Goal: Transaction & Acquisition: Purchase product/service

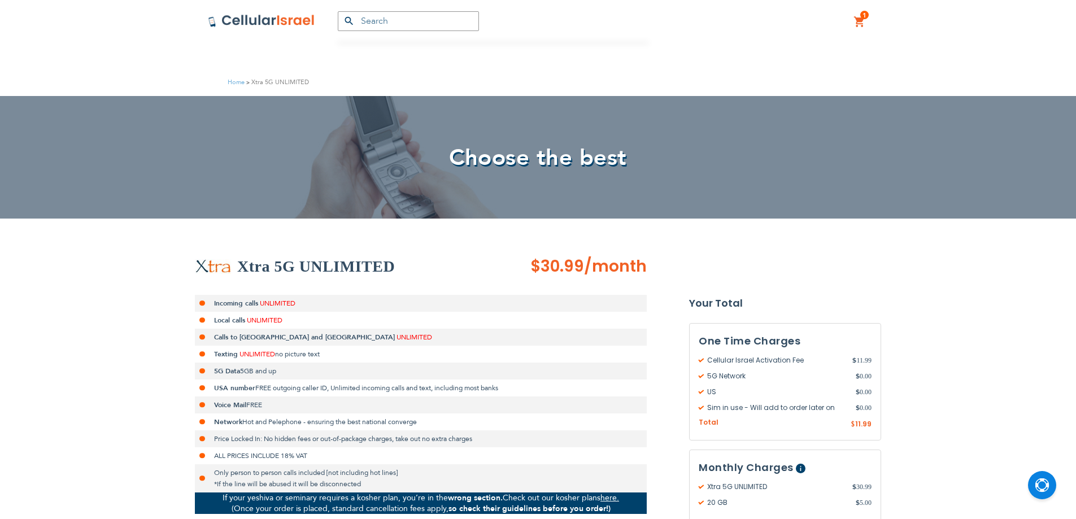
scroll to position [255, 0]
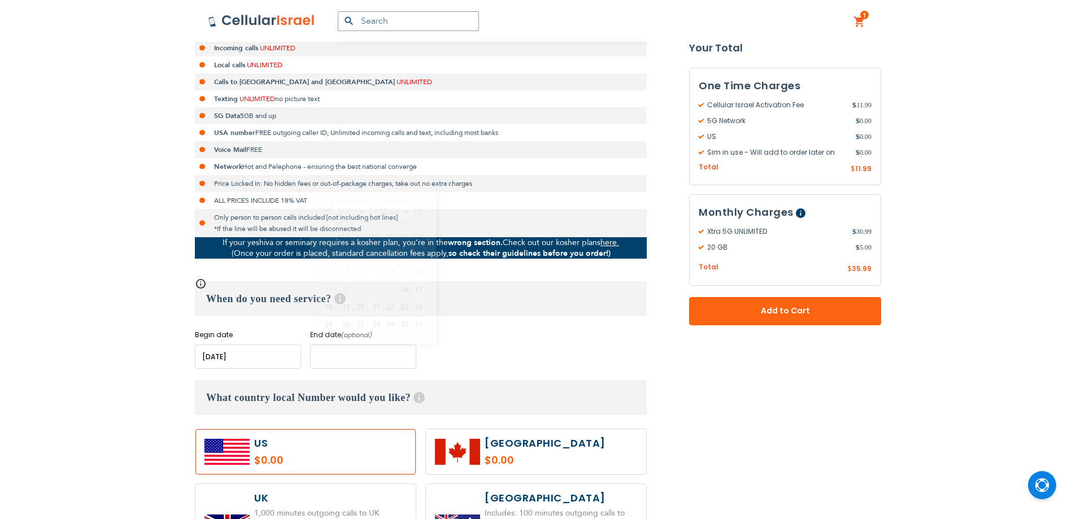
click at [360, 359] on input "name" at bounding box center [363, 357] width 106 height 24
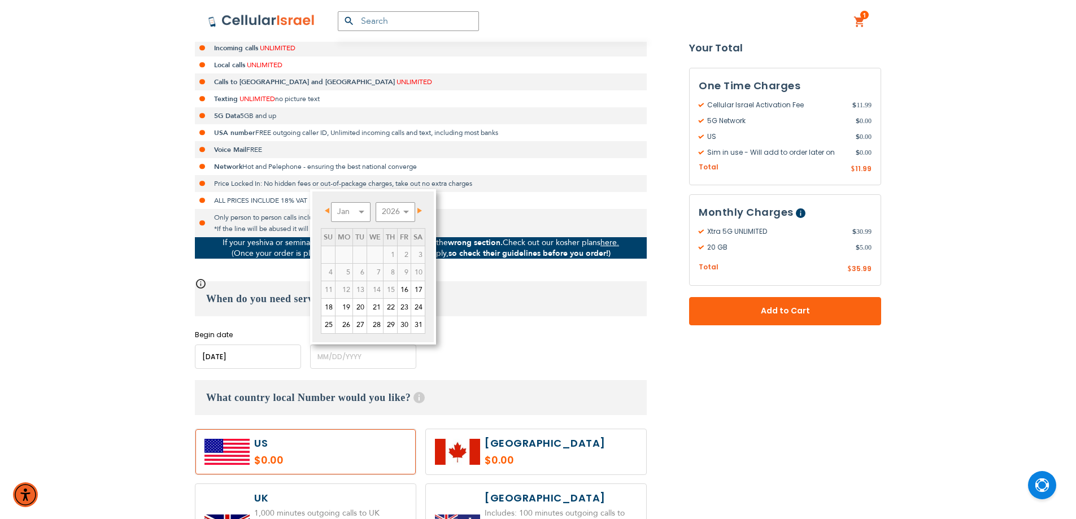
click at [420, 208] on span "Next" at bounding box center [420, 211] width 5 height 6
click at [360, 324] on link "30" at bounding box center [360, 324] width 14 height 17
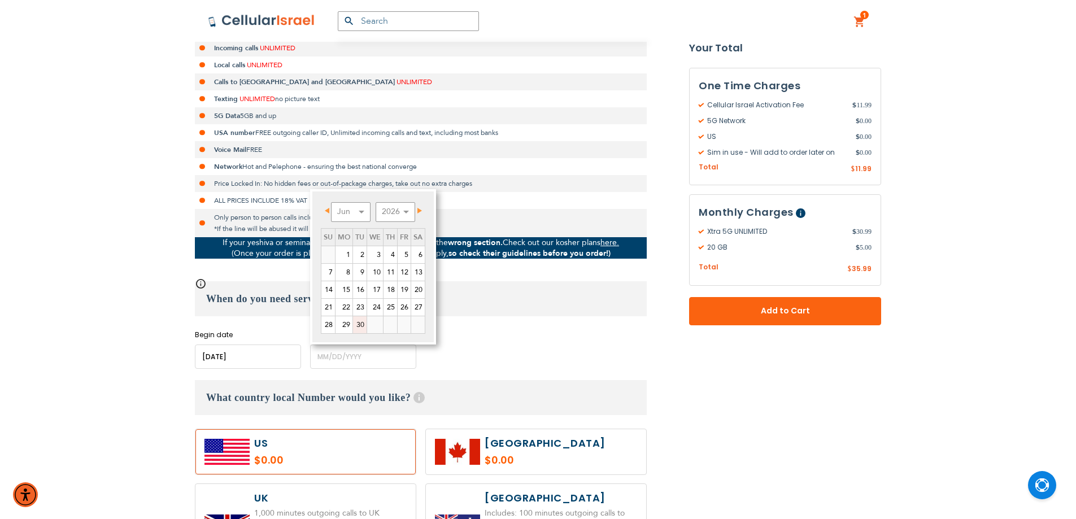
type input "[DATE]"
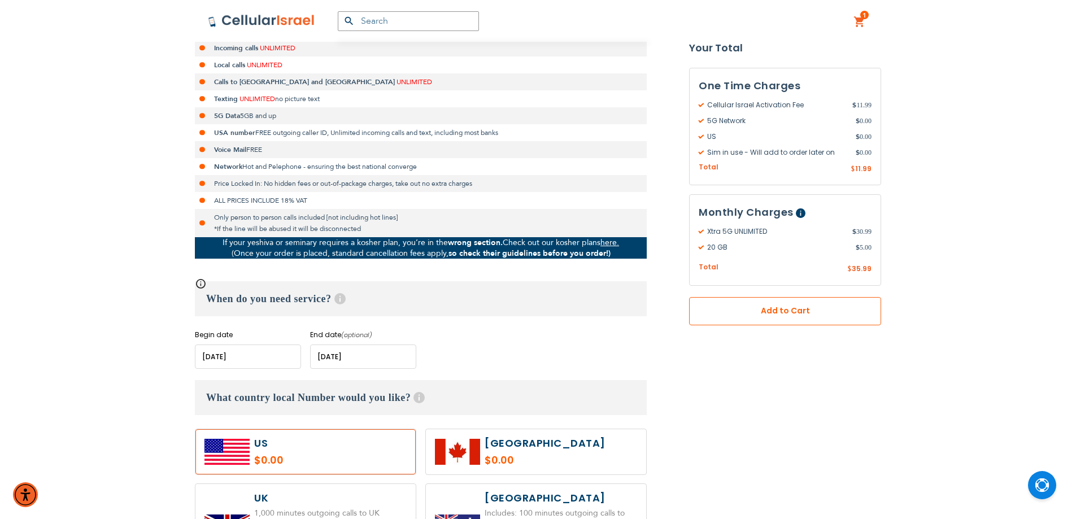
click at [795, 305] on button "Add to Cart" at bounding box center [785, 311] width 192 height 28
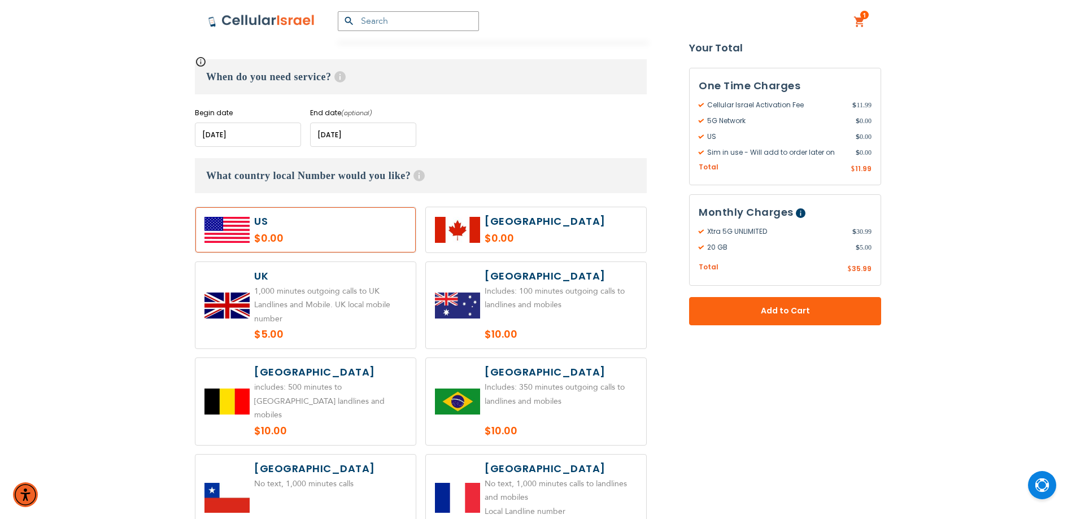
scroll to position [481, 0]
